Goal: Download file/media

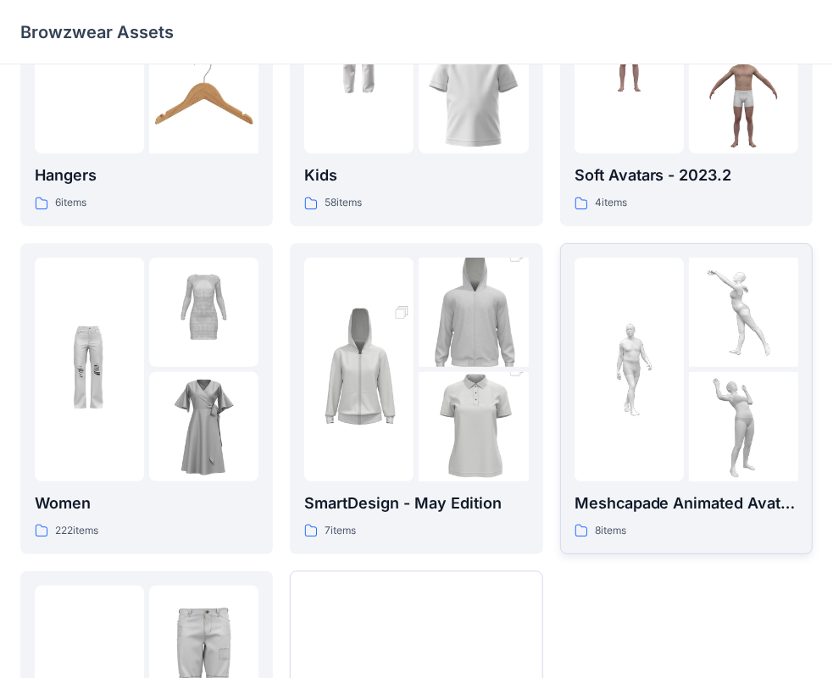
scroll to position [254, 0]
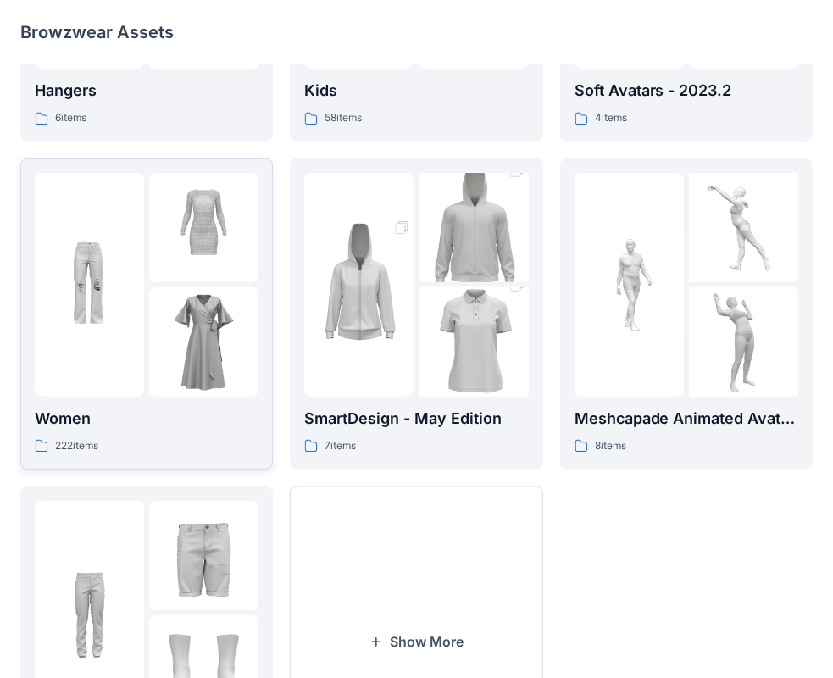
click at [172, 287] on img at bounding box center [203, 341] width 109 height 109
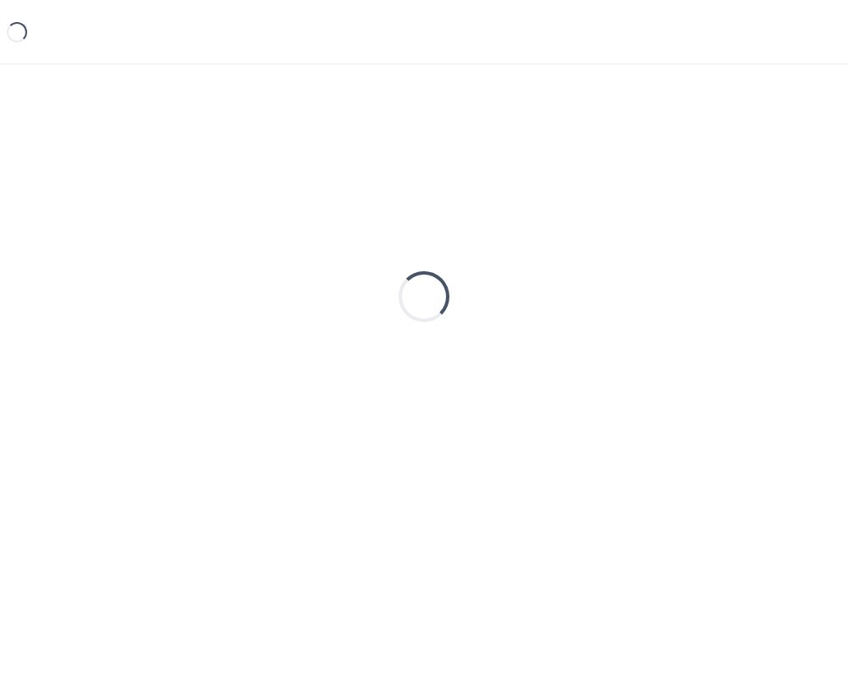
click at [172, 287] on div "Loading..." at bounding box center [423, 297] width 807 height 424
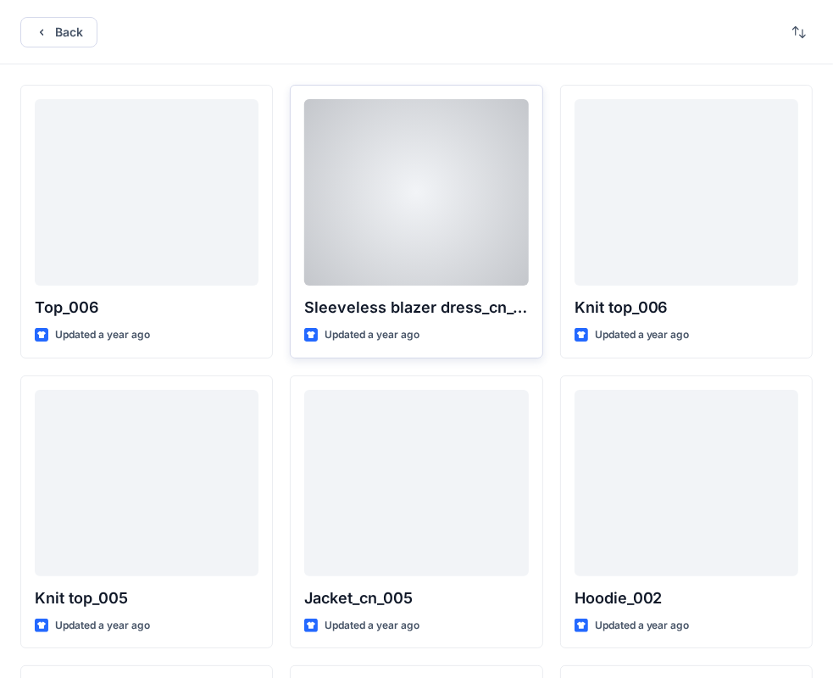
scroll to position [170, 0]
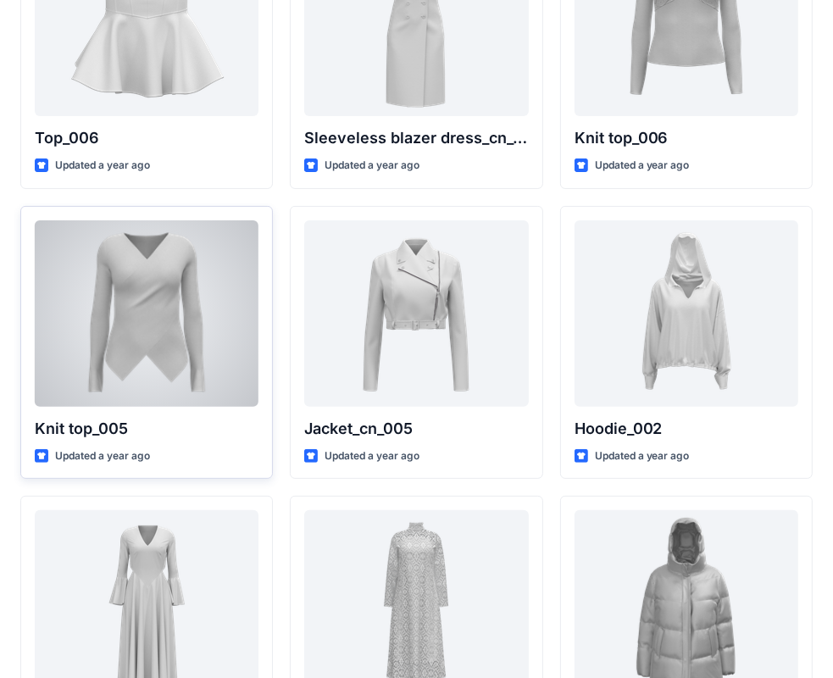
click at [156, 325] on div at bounding box center [147, 313] width 224 height 186
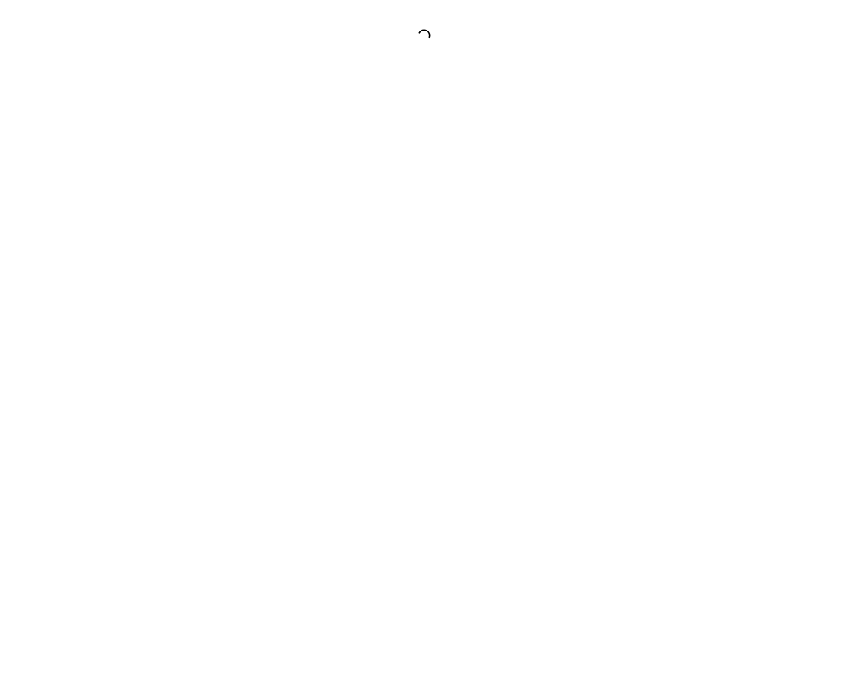
click at [156, 325] on div at bounding box center [424, 339] width 848 height 678
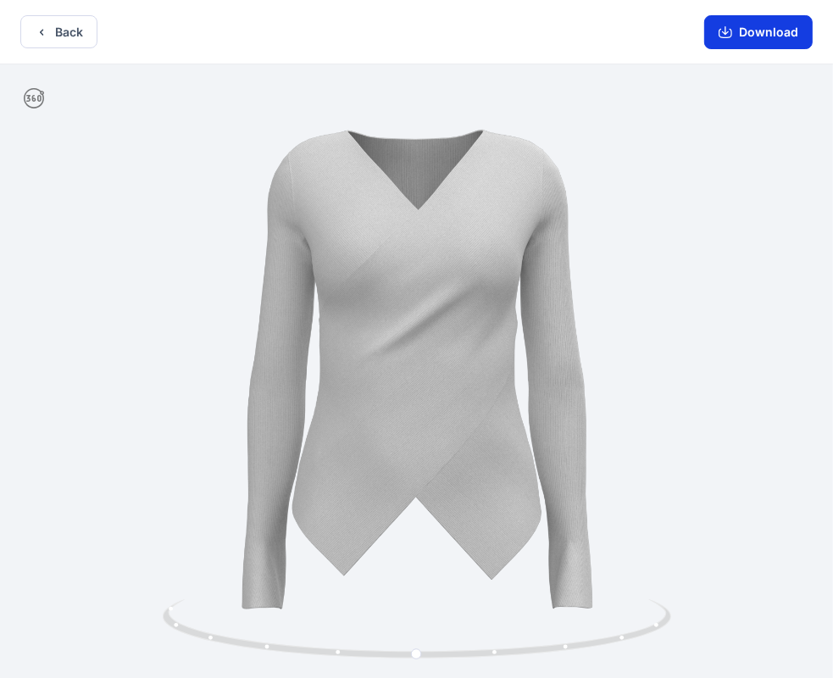
click at [766, 34] on button "Download" at bounding box center [758, 32] width 109 height 34
